Goal: Navigation & Orientation: Find specific page/section

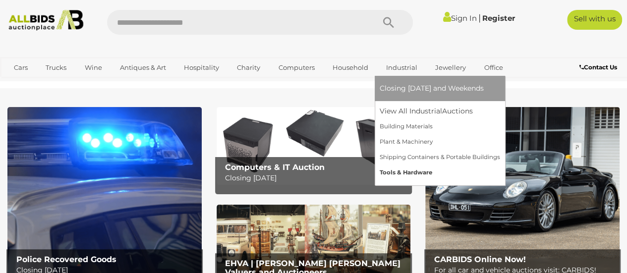
click at [394, 170] on link "Tools & Hardware" at bounding box center [440, 172] width 121 height 15
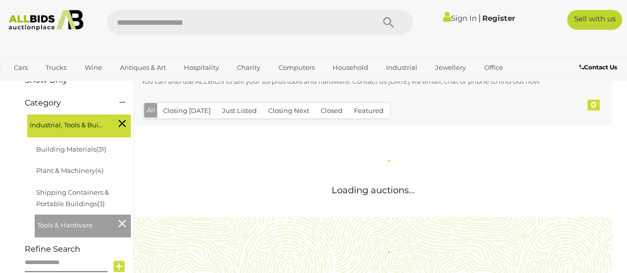
scroll to position [248, 0]
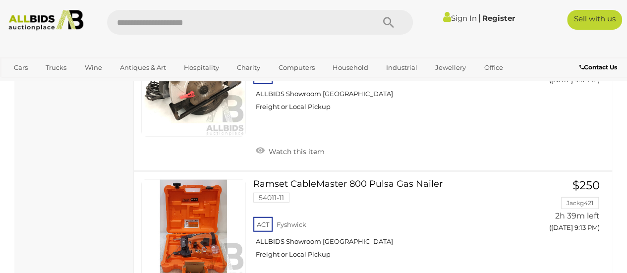
scroll to position [7618, 0]
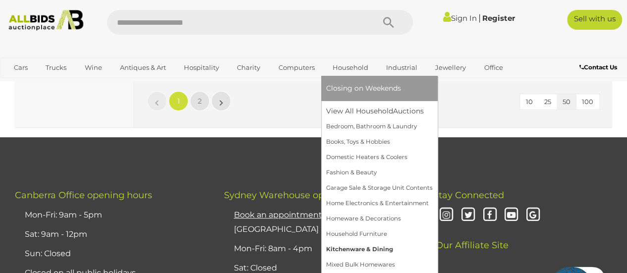
click at [351, 247] on link "Kitchenware & Dining" at bounding box center [379, 249] width 107 height 15
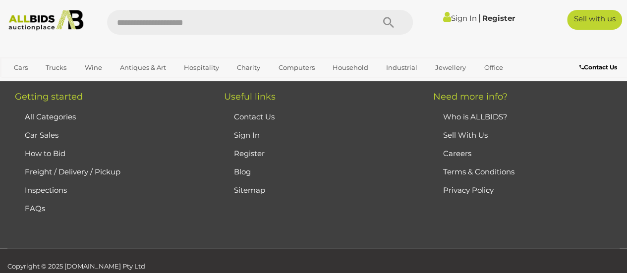
scroll to position [2739, 0]
